Goal: Task Accomplishment & Management: Complete application form

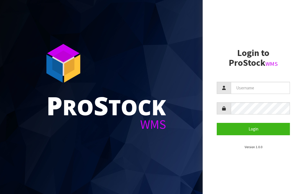
click at [250, 88] on input "text" at bounding box center [260, 88] width 59 height 12
type input "JGBIMPORTS"
click at [257, 130] on button "Login" at bounding box center [253, 129] width 73 height 12
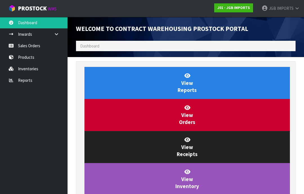
scroll to position [332, 228]
click at [33, 45] on link "Sales Orders" at bounding box center [34, 46] width 68 height 12
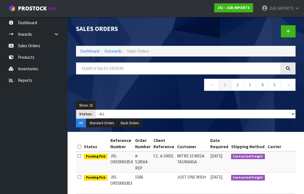
click at [287, 32] on icon at bounding box center [289, 31] width 4 height 4
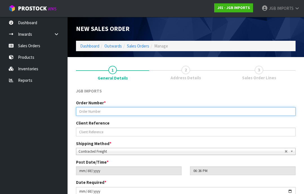
click at [90, 112] on input "text" at bounding box center [186, 111] width 220 height 9
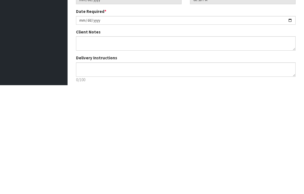
scroll to position [65, 0]
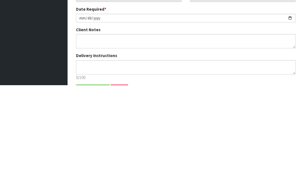
type input "1567"
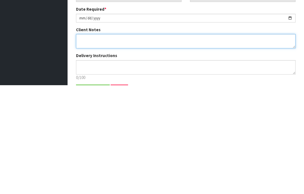
click at [84, 143] on textarea at bounding box center [186, 150] width 220 height 14
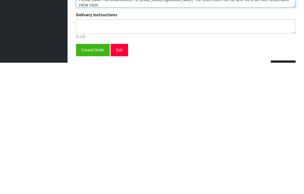
scroll to position [83, 0]
type textarea "FREIGHT FREE 100% DISCOUNT PLEASE EMAIL PROFORMA INVOICE TO: [EMAIL_ADDRESS][DO…"
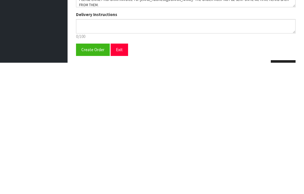
click at [90, 179] on span "Create Order" at bounding box center [92, 181] width 23 height 5
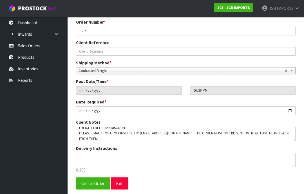
scroll to position [0, 0]
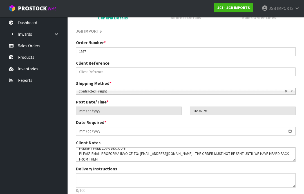
scroll to position [99, 0]
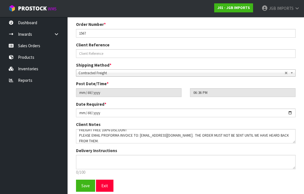
click at [85, 187] on span "Save" at bounding box center [85, 185] width 8 height 5
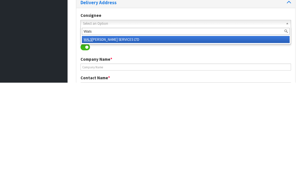
type input "Wal"
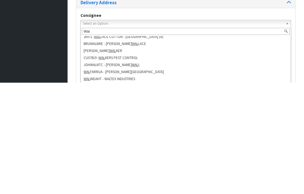
scroll to position [3, 0]
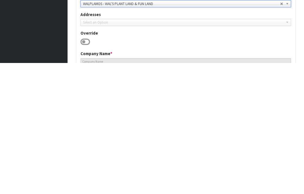
type input "WAL'S PLANT LAND & FUN LAND"
type input "[STREET_ADDRESS][PERSON_NAME]"
type input "9092"
type input "MOSGIEL"
type input "[GEOGRAPHIC_DATA],"
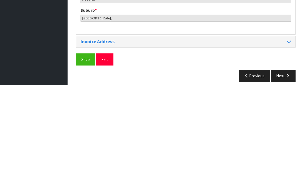
scroll to position [274, 0]
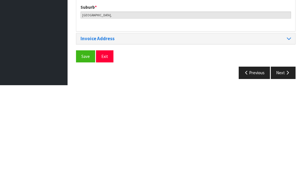
click at [87, 163] on span "Save" at bounding box center [85, 165] width 8 height 5
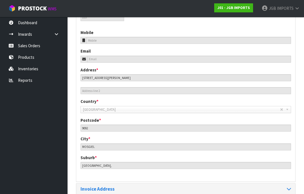
scroll to position [251, 0]
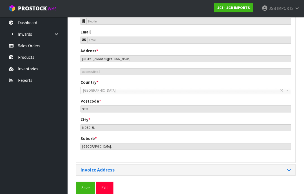
click at [84, 188] on span "Save" at bounding box center [85, 187] width 8 height 5
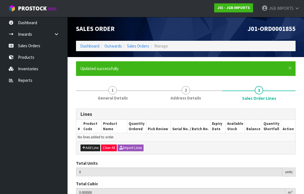
click at [90, 147] on button "Add Line" at bounding box center [91, 148] width 20 height 7
type input "0"
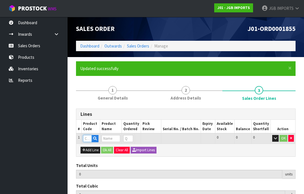
click at [87, 138] on input "text" at bounding box center [87, 138] width 9 height 7
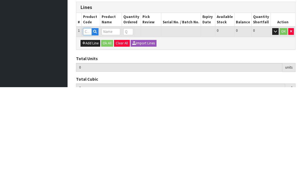
type input "4"
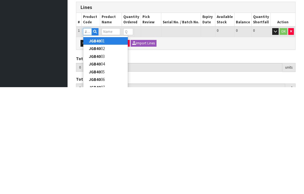
type input "JGB4012"
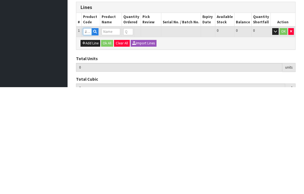
type input "0.000000"
type input "0.000"
type input "STICK ON ART PIC TWO HORSE HEADS"
type input "0"
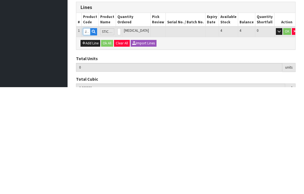
type input "JGB4012"
click at [121, 135] on input "0" at bounding box center [119, 138] width 3 height 7
type input "0"
type input "1"
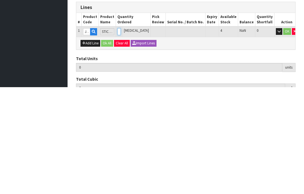
type input "0.0018"
type input "0.2"
type input "1"
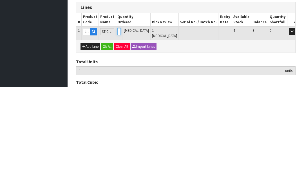
type input "0"
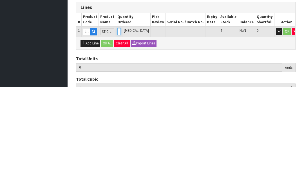
type input "4"
type input "0.0072"
type input "0.8"
type input "4"
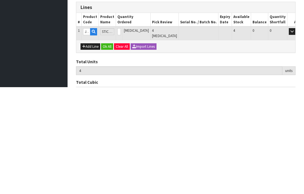
click at [296, 135] on button "OK" at bounding box center [300, 138] width 8 height 7
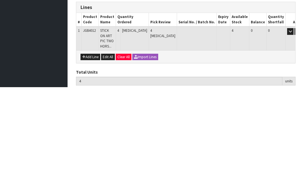
scroll to position [65, 0]
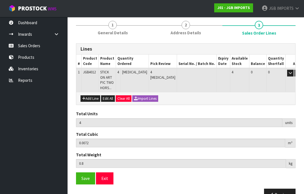
click at [90, 96] on button "Add Line" at bounding box center [91, 99] width 20 height 7
type input "0"
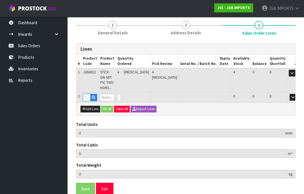
click at [88, 94] on input "text" at bounding box center [86, 97] width 7 height 7
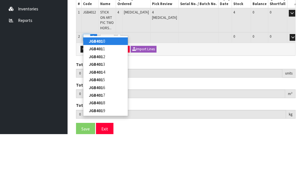
type input "JGB4015"
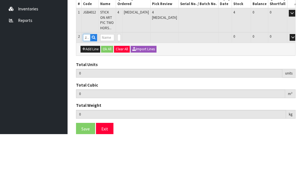
type input "4"
type input "0.0072"
type input "0.8"
type input "STICK ON ART PIC LION HEAD PROFILE"
type input "0"
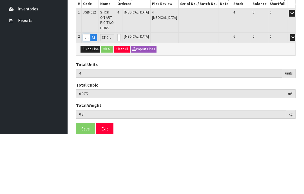
type input "JGB4015"
click at [121, 94] on input "0" at bounding box center [119, 97] width 3 height 7
type input "0"
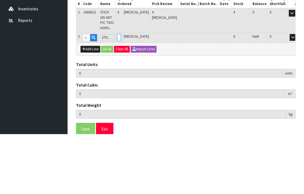
type input "8"
type input "0.01488"
type input "1.6"
type input "4"
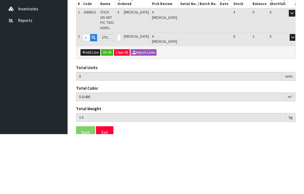
click at [297, 94] on button "OK" at bounding box center [301, 97] width 8 height 7
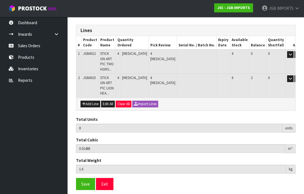
click at [92, 101] on button "Add Line" at bounding box center [91, 104] width 20 height 7
type input "0"
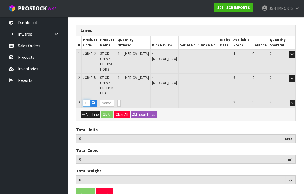
click at [88, 100] on input "text" at bounding box center [86, 103] width 7 height 7
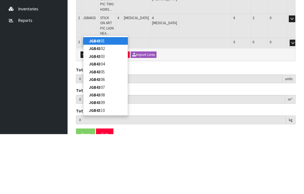
type input "JGB4307"
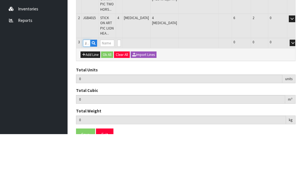
type input "8"
type input "0.01488"
type input "1.6"
type input "Set 4 Mauve Flower Pots in Display Unit"
type input "0"
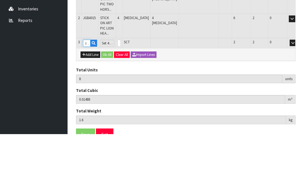
type input "JGB4307"
click at [121, 100] on input "0" at bounding box center [119, 103] width 3 height 7
type input "0"
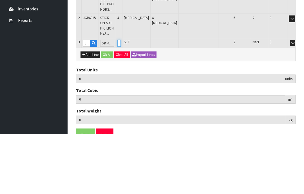
type input "9"
type input "0.025072"
type input "4"
type input "1"
click at [297, 100] on button "OK" at bounding box center [301, 103] width 8 height 7
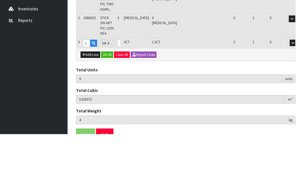
scroll to position [102, 0]
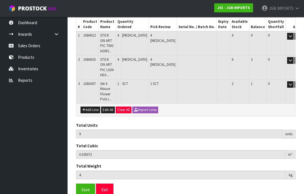
click at [91, 107] on button "Add Line" at bounding box center [91, 110] width 20 height 7
type input "0"
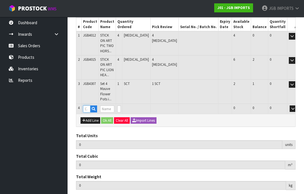
click at [88, 106] on input "text" at bounding box center [86, 109] width 7 height 7
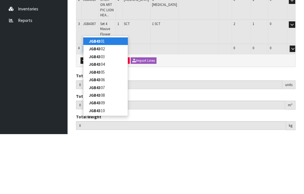
type input "JGB4308"
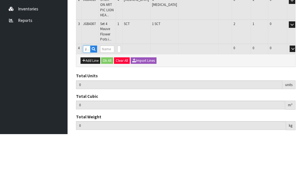
type input "9"
type input "0.025072"
type input "4"
type input "Set 4 Bright Flower Pots in Display Unit"
type input "0"
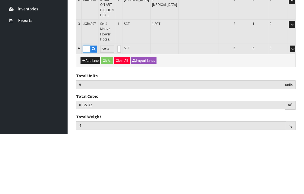
type input "JGB4308"
click at [121, 106] on input "0" at bounding box center [119, 109] width 3 height 7
type input "0"
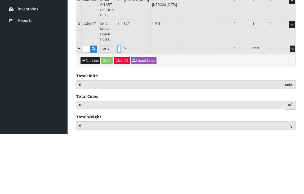
type input "10"
type input "0.035656"
type input "6.35"
type input "1"
click at [297, 106] on button "OK" at bounding box center [301, 109] width 8 height 7
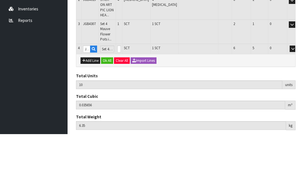
scroll to position [121, 0]
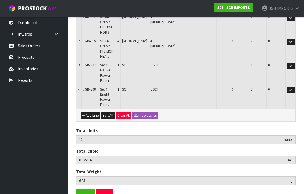
click at [90, 112] on button "Add Line" at bounding box center [91, 115] width 20 height 7
type input "0"
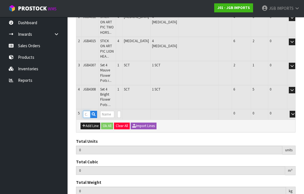
click at [89, 111] on input "text" at bounding box center [86, 114] width 7 height 7
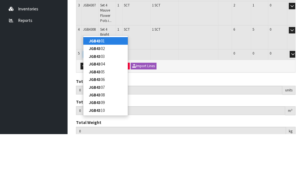
type input "JGB4309"
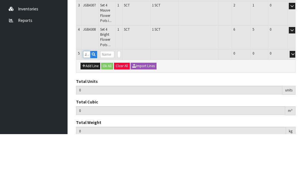
type input "10"
type input "0.035656"
type input "6.35"
type input "Set 4 Wild Flower Pots in Display Unit"
type input "0"
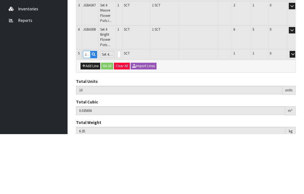
type input "JGB4309"
click at [121, 111] on input "0" at bounding box center [119, 114] width 3 height 7
type input "0"
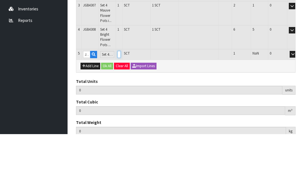
type input "11"
type input "0.056433"
type input "11.1"
type input "1"
click at [297, 111] on button "OK" at bounding box center [301, 114] width 8 height 7
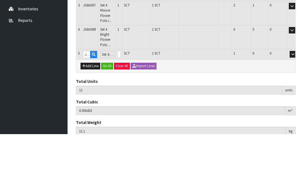
scroll to position [139, 0]
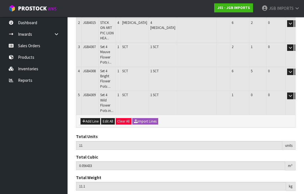
click at [92, 118] on button "Add Line" at bounding box center [91, 121] width 20 height 7
type input "0"
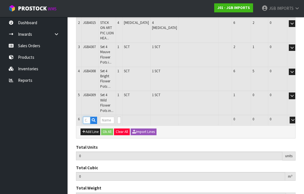
click at [89, 117] on input "text" at bounding box center [86, 120] width 7 height 7
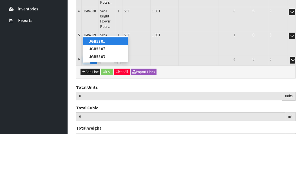
type input "JGB5303"
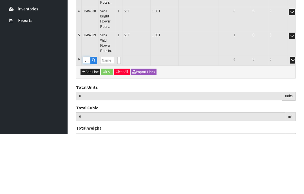
type input "11"
type input "0.056433"
type input "11.1"
type input "Wind Chime Owl"
type input "0"
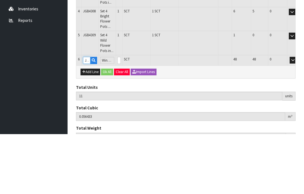
type input "JGB5303"
click at [121, 117] on input "0" at bounding box center [119, 120] width 3 height 7
type input "0"
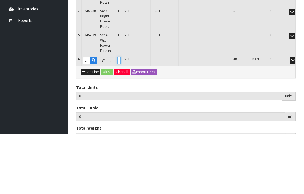
type input "2"
type input "13"
type input "0.057819"
type input "11.3"
click at [297, 117] on button "OK" at bounding box center [301, 120] width 8 height 7
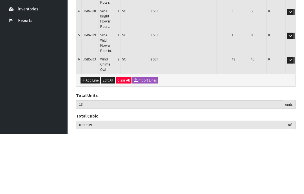
scroll to position [158, 0]
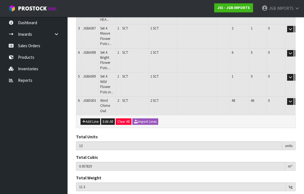
click at [94, 119] on button "Add Line" at bounding box center [91, 122] width 20 height 7
type input "0"
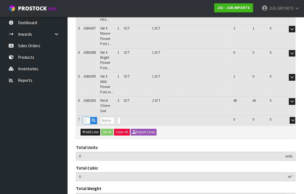
click at [90, 117] on input "text" at bounding box center [86, 120] width 7 height 7
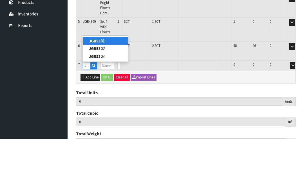
type input "JGB5302"
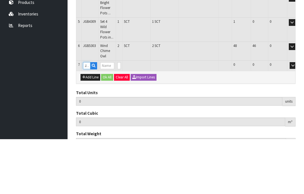
type input "13"
type input "0.057819"
type input "11.3"
type input "Wind Chime Butterfly"
type input "0"
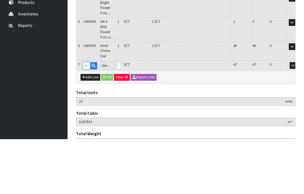
type input "JGB5302"
click at [121, 117] on input "0" at bounding box center [119, 120] width 3 height 7
type input "0"
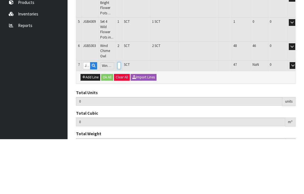
type input "15"
type input "0.059205"
type input "11.5"
type input "2"
click at [297, 117] on button "OK" at bounding box center [301, 120] width 8 height 7
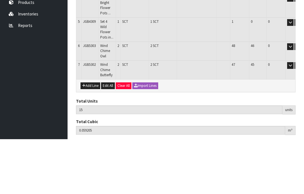
scroll to position [171, 0]
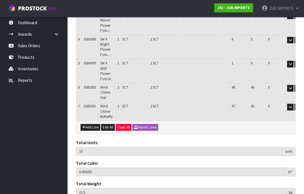
click at [94, 124] on button "Add Line" at bounding box center [91, 127] width 20 height 7
type input "0"
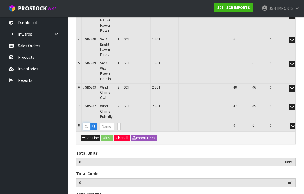
click at [90, 123] on input "text" at bounding box center [86, 126] width 7 height 7
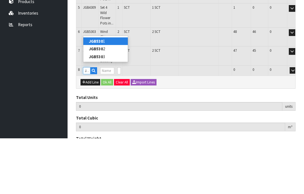
type input "JGB5301"
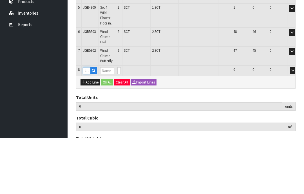
type input "15"
type input "0.059205"
type input "11.5"
type input "Wind Chime Tree of Life"
type input "0"
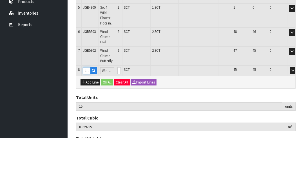
type input "JGB5301"
click at [121, 123] on input "0" at bounding box center [119, 126] width 3 height 7
type input "0"
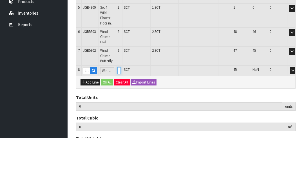
type input "17"
type input "0.060591"
type input "11.7"
type input "2"
click at [297, 123] on button "OK" at bounding box center [301, 126] width 8 height 7
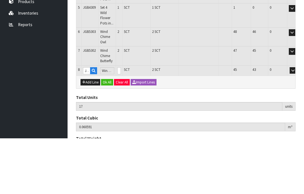
scroll to position [185, 0]
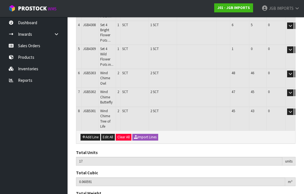
click at [93, 134] on button "Add Line" at bounding box center [91, 137] width 20 height 7
type input "0"
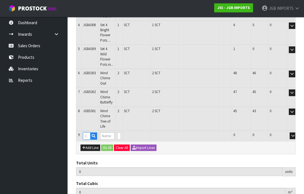
click at [88, 133] on input "text" at bounding box center [86, 136] width 7 height 7
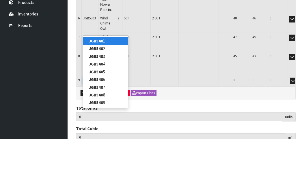
type input "JGB5401"
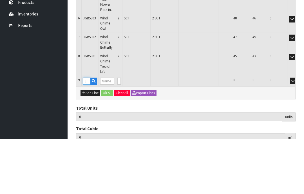
type input "17"
type input "0.060591"
type input "11.7"
type input "White Vase Matte Dimples"
type input "0"
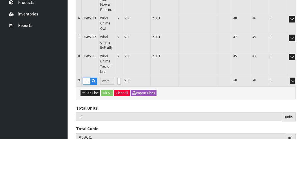
type input "JGB5401"
click at [121, 133] on input "0" at bounding box center [119, 136] width 3 height 7
type input "0"
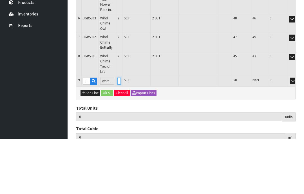
type input "18"
type input "0.063737"
type input "12.45"
type input "1"
click at [297, 133] on button "OK" at bounding box center [301, 136] width 8 height 7
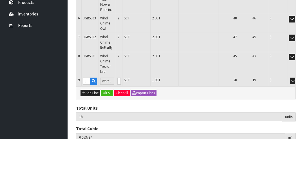
scroll to position [199, 0]
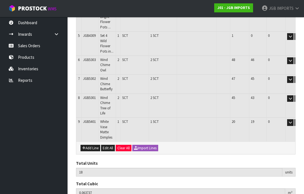
click at [89, 145] on button "Add Line" at bounding box center [91, 148] width 20 height 7
type input "0"
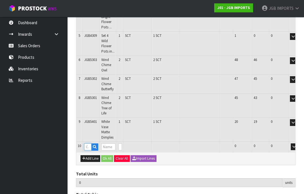
click at [90, 144] on input "text" at bounding box center [87, 147] width 7 height 7
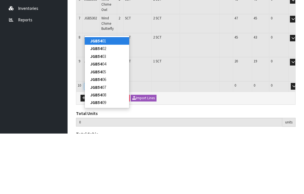
type input "JGB5404"
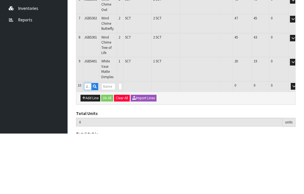
type input "18"
type input "0.063737"
type input "12.45"
type input "White Vase Matte Lines"
type input "0"
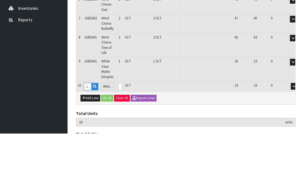
type input "JGB5404"
click at [122, 144] on input "0" at bounding box center [120, 147] width 3 height 7
type input "0"
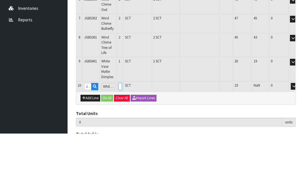
type input "19"
type input "0.067481"
type input "13.15"
type input "1"
click at [298, 144] on button "OK" at bounding box center [302, 147] width 8 height 7
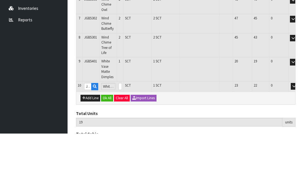
scroll to position [218, 0]
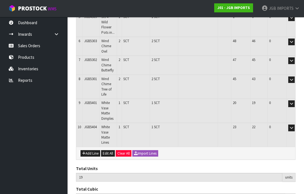
click at [91, 150] on button "Add Line" at bounding box center [91, 153] width 20 height 7
type input "0"
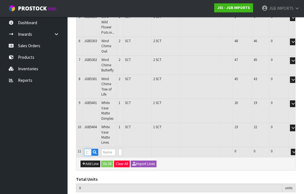
click at [89, 149] on input "text" at bounding box center [87, 152] width 7 height 7
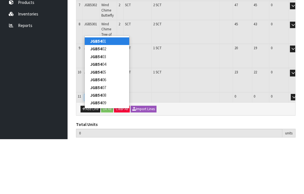
type input "JGB5407"
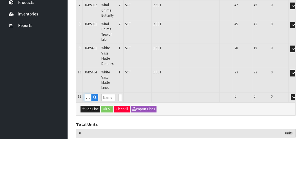
type input "19"
click at [122, 149] on input "0" at bounding box center [120, 152] width 3 height 7
click at [298, 149] on button "OK" at bounding box center [302, 152] width 8 height 7
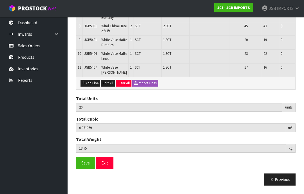
click at [92, 87] on button "Add Line" at bounding box center [91, 83] width 20 height 7
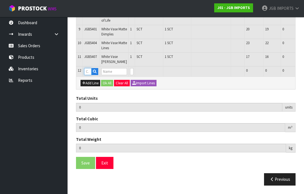
click at [89, 75] on input "text" at bounding box center [87, 71] width 7 height 7
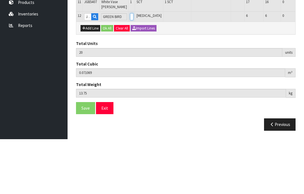
click at [132, 68] on input "0" at bounding box center [131, 71] width 3 height 7
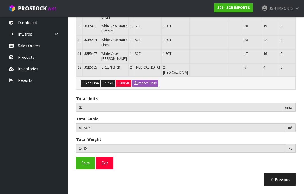
click at [92, 86] on button "Add Line" at bounding box center [91, 83] width 20 height 7
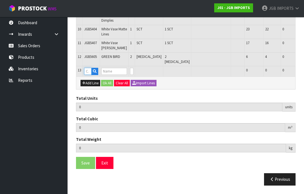
click at [92, 75] on input "text" at bounding box center [87, 71] width 7 height 7
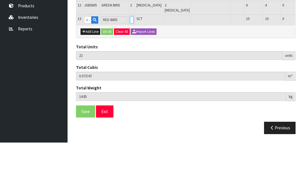
click at [132, 68] on input "0" at bounding box center [131, 71] width 3 height 7
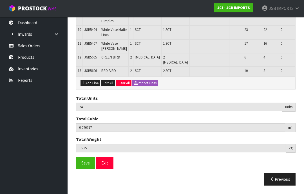
click at [91, 86] on button "Add Line" at bounding box center [91, 83] width 20 height 7
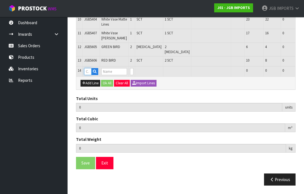
click at [92, 75] on input "text" at bounding box center [87, 71] width 7 height 7
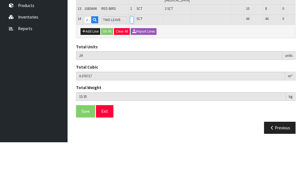
click at [132, 68] on input "0" at bounding box center [131, 71] width 3 height 7
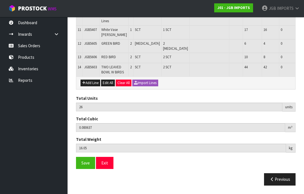
click at [92, 87] on button "Add Line" at bounding box center [91, 83] width 20 height 7
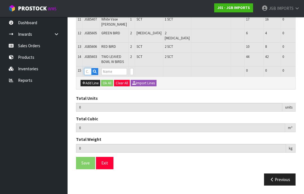
click at [90, 75] on input "text" at bounding box center [87, 71] width 7 height 7
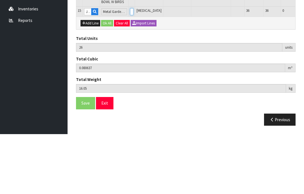
click at [134, 68] on input "0" at bounding box center [131, 71] width 3 height 7
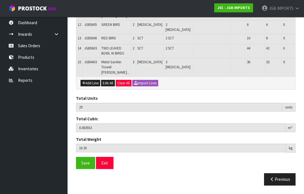
click at [90, 87] on button "Add Line" at bounding box center [91, 83] width 20 height 7
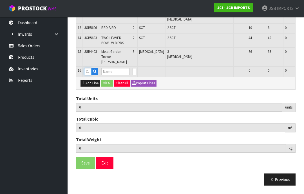
click at [89, 75] on input "text" at bounding box center [87, 71] width 7 height 7
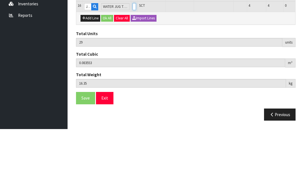
click at [133, 68] on input "0" at bounding box center [134, 71] width 3 height 7
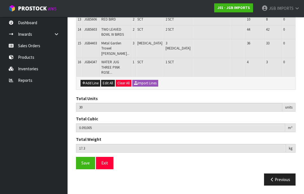
click at [91, 87] on button "Add Line" at bounding box center [91, 83] width 20 height 7
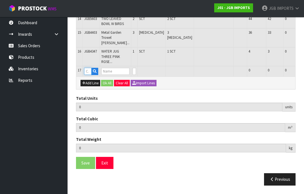
click at [90, 75] on input "text" at bounding box center [87, 71] width 7 height 7
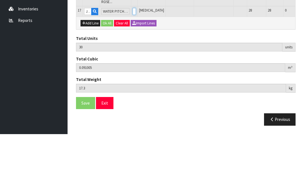
click at [133, 68] on input "0" at bounding box center [134, 71] width 3 height 7
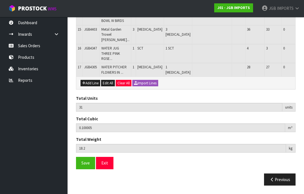
click at [89, 87] on button "Add Line" at bounding box center [91, 83] width 20 height 7
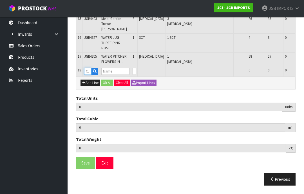
click at [88, 75] on input "text" at bounding box center [87, 71] width 7 height 7
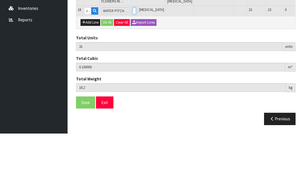
click at [133, 68] on input "0" at bounding box center [134, 71] width 3 height 7
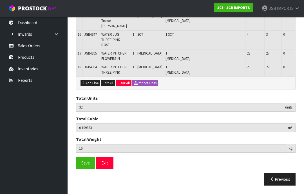
click at [92, 87] on button "Add Line" at bounding box center [91, 83] width 20 height 7
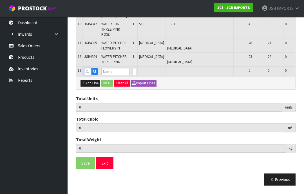
click at [90, 75] on input "text" at bounding box center [87, 71] width 7 height 7
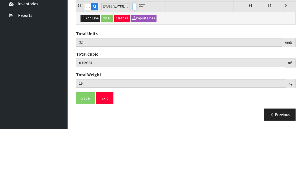
click at [133, 68] on input "0" at bounding box center [134, 71] width 3 height 7
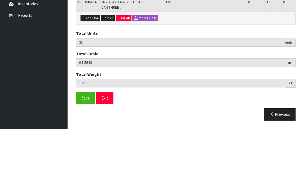
scroll to position [367, 0]
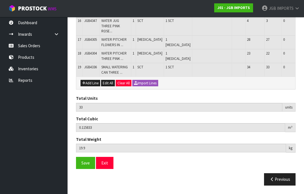
click at [92, 87] on button "Add Line" at bounding box center [91, 83] width 20 height 7
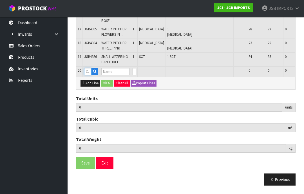
click at [90, 75] on input "text" at bounding box center [87, 71] width 7 height 7
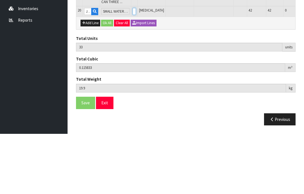
click at [133, 68] on input "0" at bounding box center [134, 71] width 3 height 7
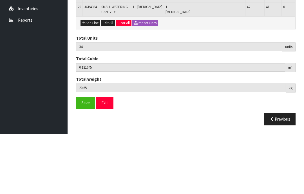
scroll to position [386, 0]
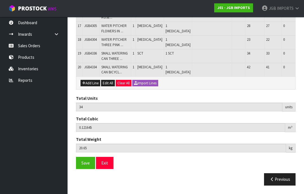
click at [89, 87] on button "Add Line" at bounding box center [91, 83] width 20 height 7
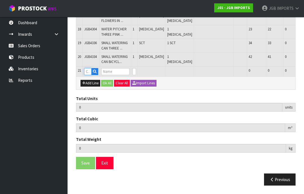
click at [90, 75] on input "text" at bounding box center [87, 71] width 7 height 7
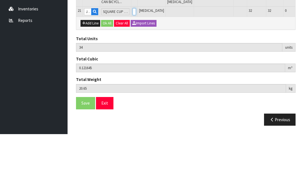
click at [134, 68] on input "0" at bounding box center [134, 71] width 3 height 7
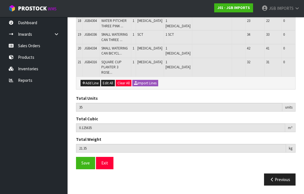
click at [92, 87] on button "Add Line" at bounding box center [91, 83] width 20 height 7
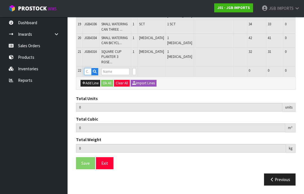
click at [91, 75] on input "text" at bounding box center [87, 71] width 7 height 7
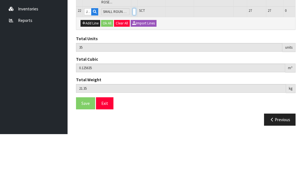
click at [133, 68] on input "0" at bounding box center [134, 71] width 3 height 7
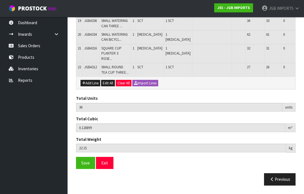
click at [94, 87] on button "Add Line" at bounding box center [91, 83] width 20 height 7
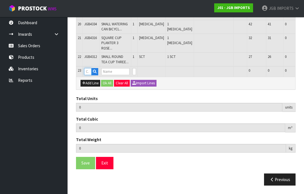
click at [88, 75] on input "text" at bounding box center [87, 71] width 7 height 7
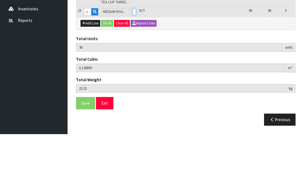
click at [133, 68] on input "0" at bounding box center [134, 71] width 3 height 7
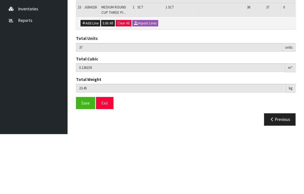
scroll to position [441, 0]
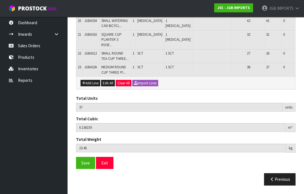
click at [92, 87] on button "Add Line" at bounding box center [91, 83] width 20 height 7
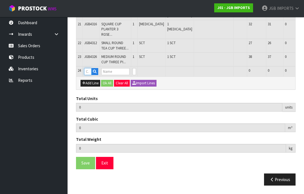
click at [91, 75] on input "text" at bounding box center [87, 71] width 7 height 7
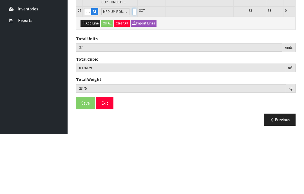
click at [133, 68] on input "0" at bounding box center [134, 71] width 3 height 7
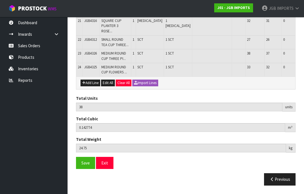
click at [90, 87] on button "Add Line" at bounding box center [91, 83] width 20 height 7
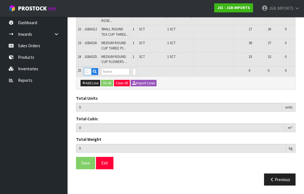
click at [91, 75] on input "text" at bounding box center [87, 71] width 7 height 7
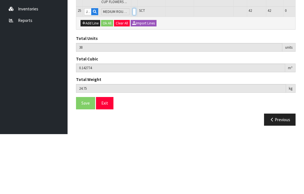
click at [134, 68] on input "0" at bounding box center [134, 71] width 3 height 7
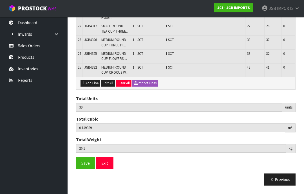
click at [92, 87] on button "Add Line" at bounding box center [91, 83] width 20 height 7
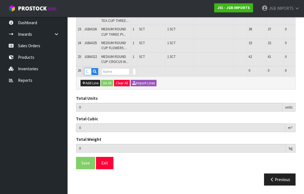
click at [90, 75] on input "text" at bounding box center [87, 71] width 7 height 7
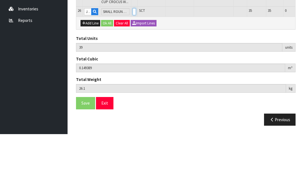
click at [133, 68] on input "0" at bounding box center [134, 71] width 3 height 7
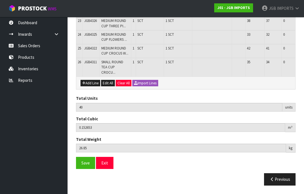
click at [91, 87] on button "Add Line" at bounding box center [91, 83] width 20 height 7
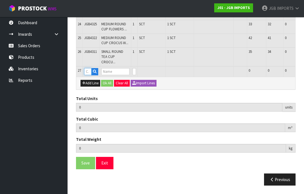
click at [90, 75] on input "text" at bounding box center [87, 71] width 7 height 7
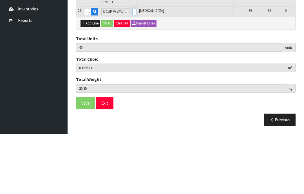
click at [135, 68] on input "0" at bounding box center [134, 71] width 3 height 7
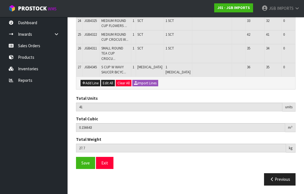
click at [91, 87] on button "Add Line" at bounding box center [91, 83] width 20 height 7
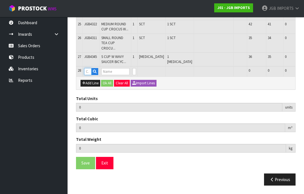
click at [90, 75] on input "text" at bounding box center [87, 71] width 7 height 7
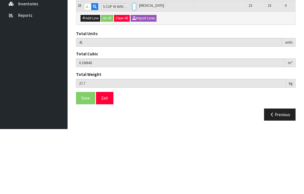
click at [133, 68] on input "0" at bounding box center [134, 71] width 3 height 7
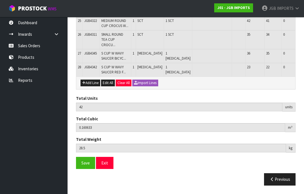
click at [84, 166] on span "Save" at bounding box center [85, 163] width 8 height 5
click at [91, 87] on button "Add Line" at bounding box center [91, 83] width 20 height 7
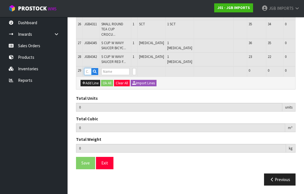
click at [90, 75] on input "text" at bounding box center [87, 71] width 7 height 7
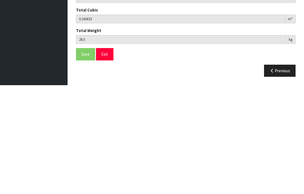
click at [134, 68] on input "0" at bounding box center [134, 71] width 3 height 7
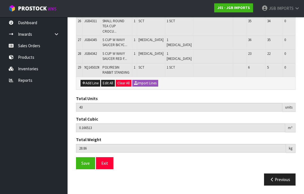
click at [89, 87] on button "Add Line" at bounding box center [91, 83] width 20 height 7
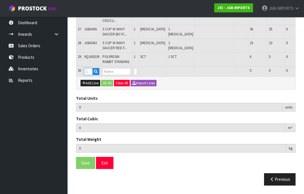
click at [90, 75] on input "text" at bounding box center [88, 71] width 8 height 7
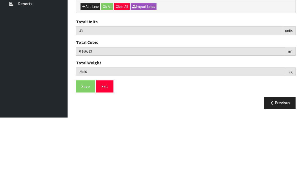
click at [134, 68] on input "0" at bounding box center [135, 71] width 3 height 7
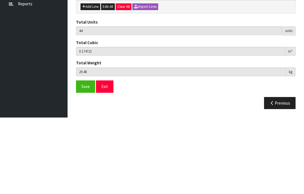
scroll to position [565, 0]
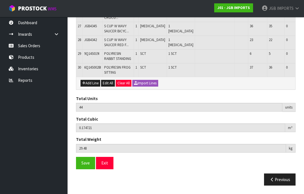
click at [92, 87] on button "Add Line" at bounding box center [91, 83] width 20 height 7
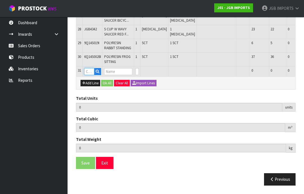
click at [89, 75] on input "text" at bounding box center [89, 71] width 10 height 7
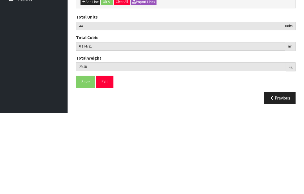
click at [137, 68] on input "0" at bounding box center [137, 71] width 3 height 7
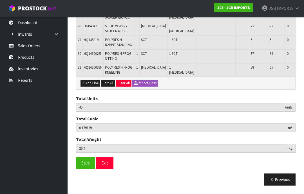
click at [85, 169] on button "Save" at bounding box center [85, 163] width 19 height 12
click at [83, 166] on span "Save" at bounding box center [85, 163] width 8 height 5
click at [106, 169] on button "Exit" at bounding box center [104, 163] width 17 height 12
